Goal: Transaction & Acquisition: Purchase product/service

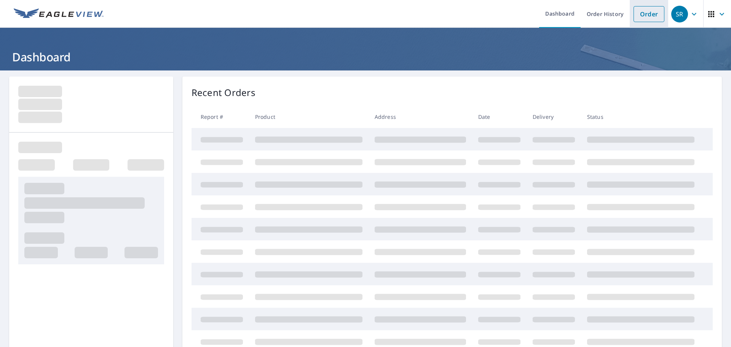
click at [641, 16] on link "Order" at bounding box center [648, 14] width 31 height 16
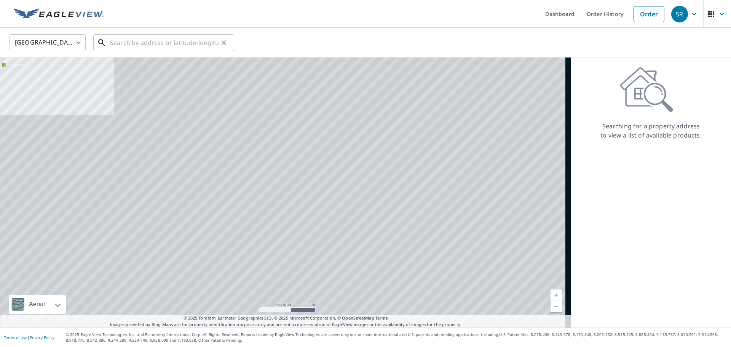
click at [165, 40] on input "text" at bounding box center [164, 42] width 108 height 21
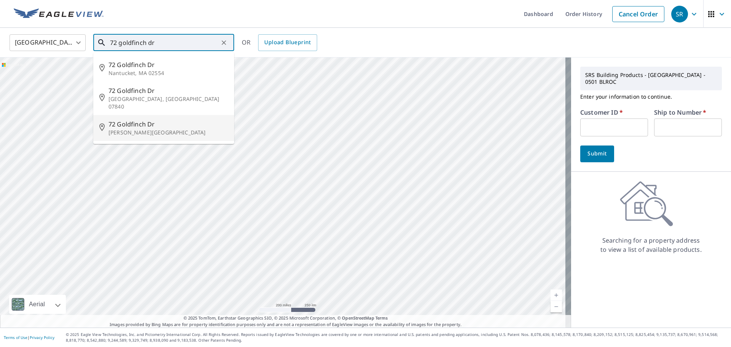
click at [129, 129] on p "[PERSON_NAME][GEOGRAPHIC_DATA]" at bounding box center [167, 133] width 119 height 8
type input "[STREET_ADDRESS][PERSON_NAME]"
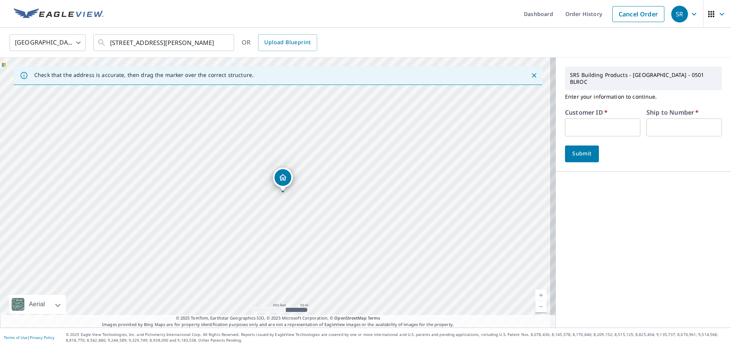
click at [587, 133] on form "Customer ID   * ​ Ship to Number   * ​ Submit" at bounding box center [643, 135] width 157 height 53
click at [590, 127] on input "text" at bounding box center [602, 127] width 75 height 18
type input "012475"
type input "01"
click at [567, 151] on button "Submit" at bounding box center [582, 153] width 34 height 17
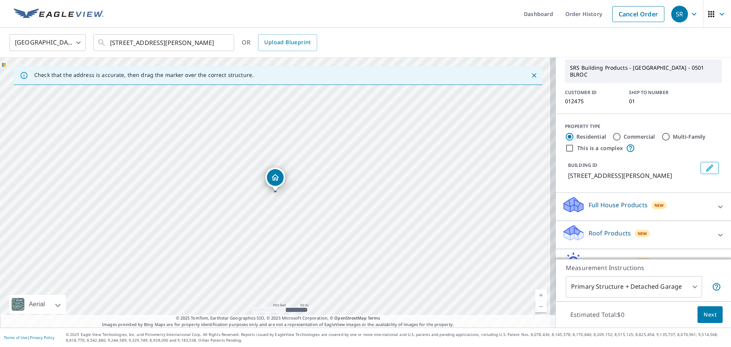
scroll to position [69, 0]
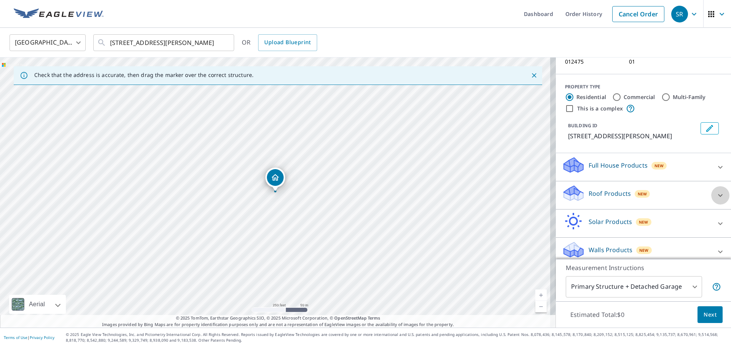
click at [715, 191] on icon at bounding box center [719, 195] width 9 height 9
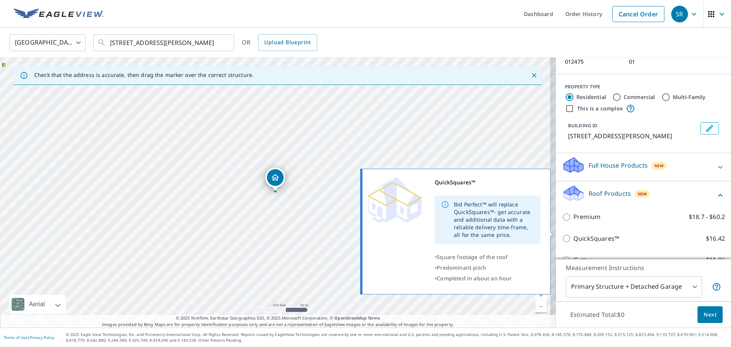
click at [573, 234] on p "QuickSquares™" at bounding box center [596, 239] width 46 height 10
click at [569, 234] on input "QuickSquares™ $16.42" at bounding box center [567, 238] width 11 height 9
checkbox input "true"
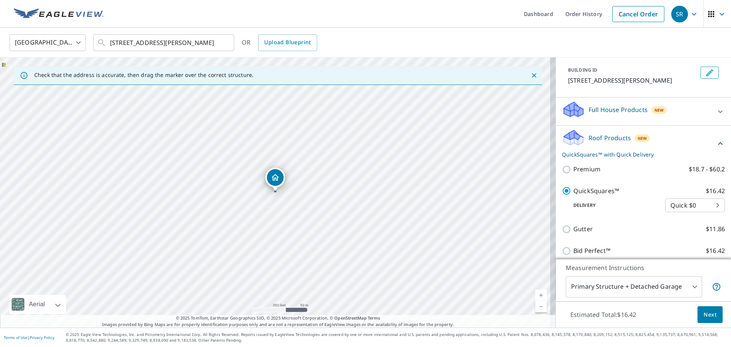
scroll to position [180, 0]
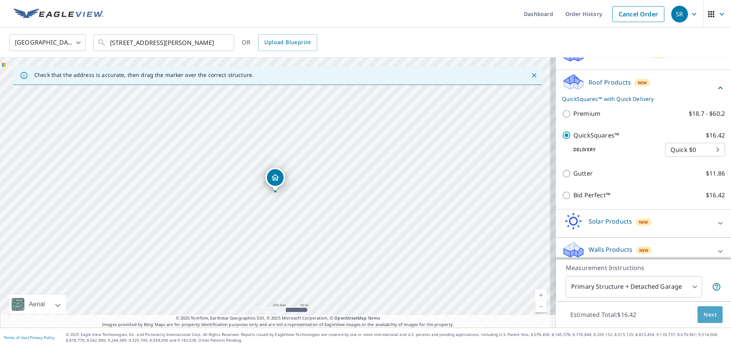
click at [706, 314] on span "Next" at bounding box center [709, 315] width 13 height 10
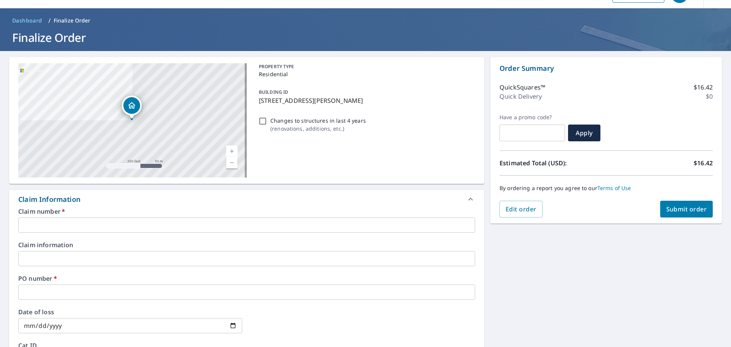
scroll to position [38, 0]
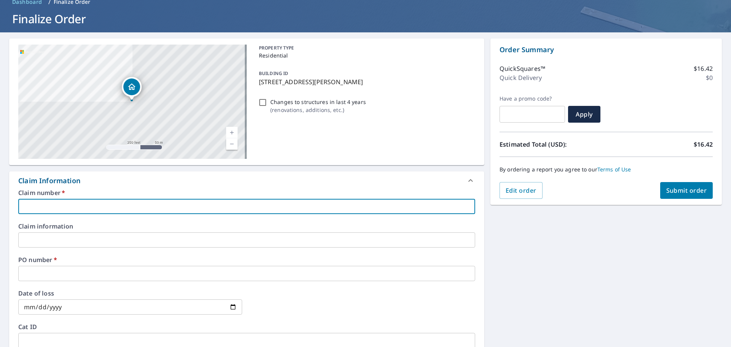
click at [67, 208] on input "text" at bounding box center [246, 206] width 457 height 15
type input "p"
checkbox input "true"
type input "ph"
checkbox input "true"
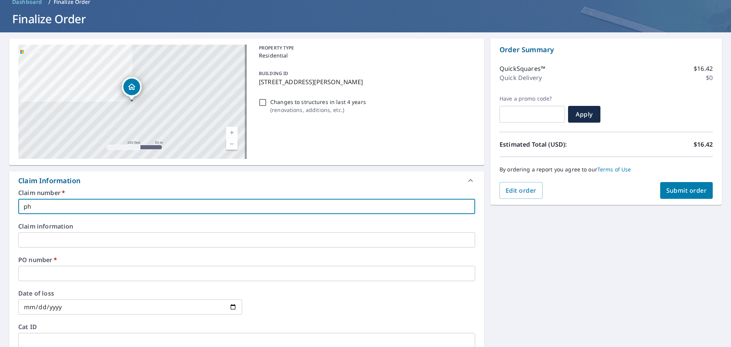
type input "phi"
checkbox input "true"
type input "phil"
checkbox input "true"
type input "PHIL 509-4868"
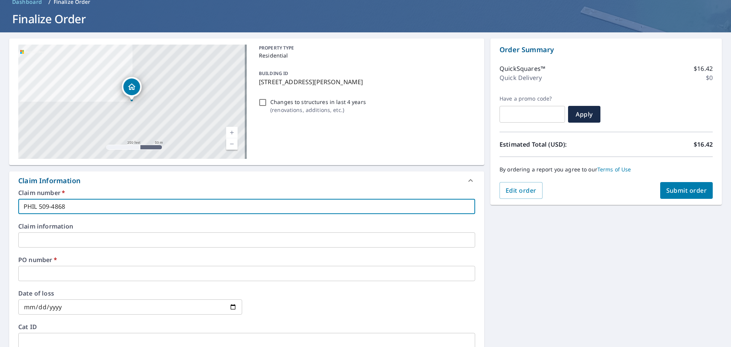
checkbox input "true"
click at [43, 278] on input "text" at bounding box center [246, 273] width 457 height 15
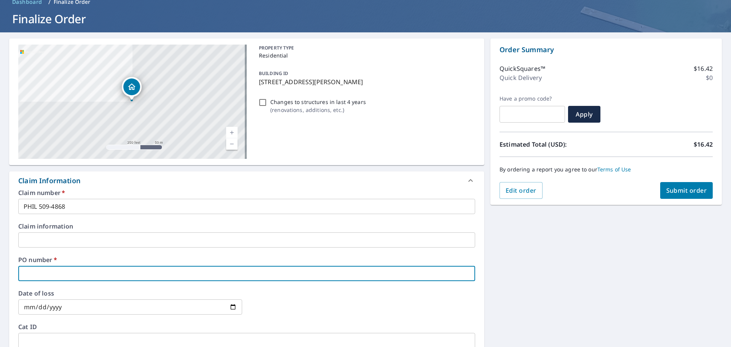
type input "7"
checkbox input "true"
type input "72"
checkbox input "true"
type input "72"
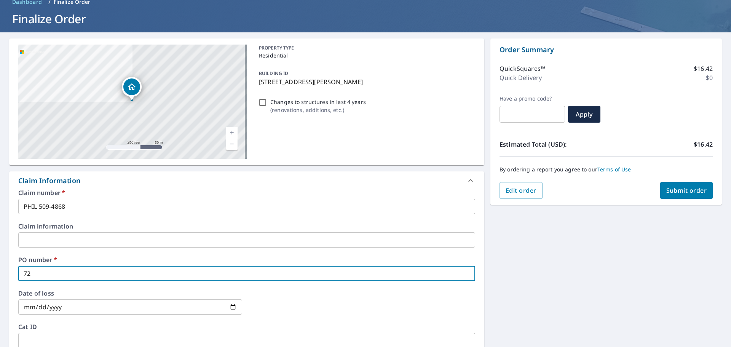
checkbox input "true"
type input "72 g"
checkbox input "true"
type input "72 go"
checkbox input "true"
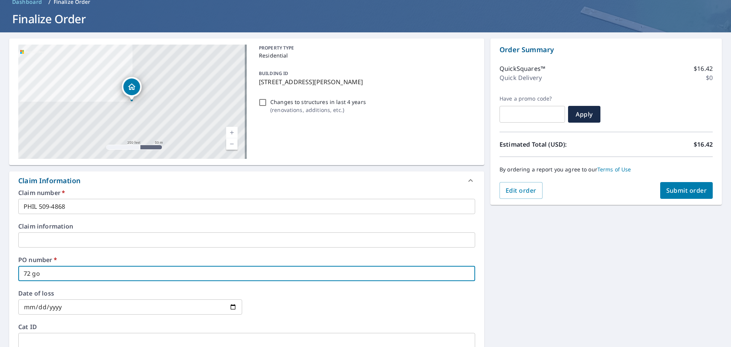
type input "72 gol"
checkbox input "true"
type input "72 gold"
checkbox input "true"
type input "72 goldf"
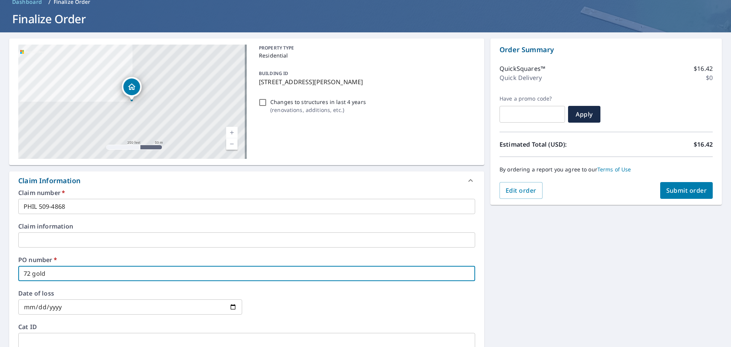
checkbox input "true"
type input "72 goldfi"
checkbox input "true"
type input "72 goldfin"
checkbox input "true"
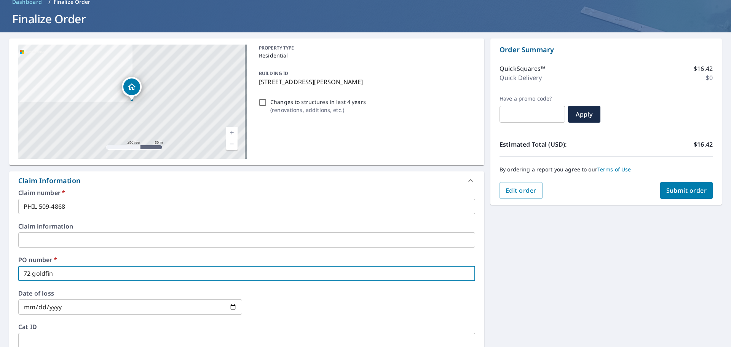
type input "72 goldfinc"
checkbox input "true"
type input "72 goldfinch"
checkbox input "true"
type input "72 goldfinch"
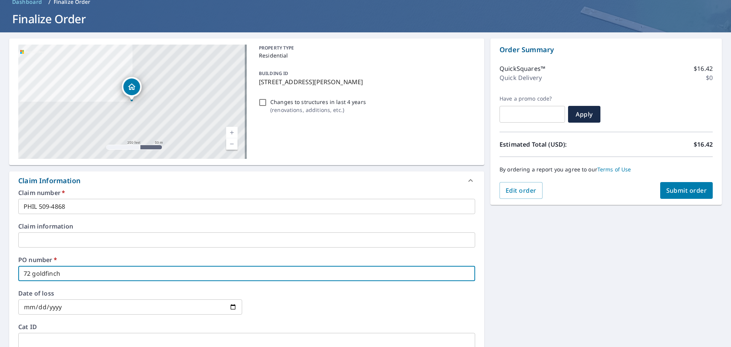
checkbox input "true"
type input "72 goldfinch d"
checkbox input "true"
type input "72 goldfinch dr"
checkbox input "true"
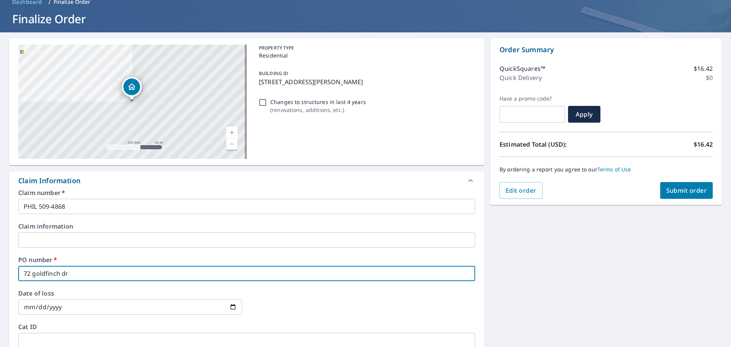
type input "72 goldfinch dr"
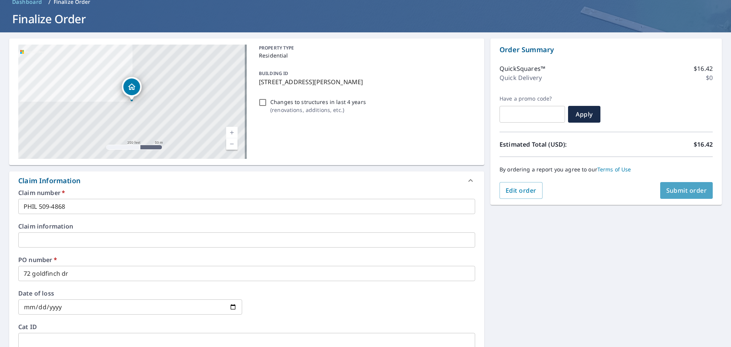
click at [673, 192] on span "Submit order" at bounding box center [686, 190] width 41 height 8
checkbox input "true"
